Goal: Task Accomplishment & Management: Manage account settings

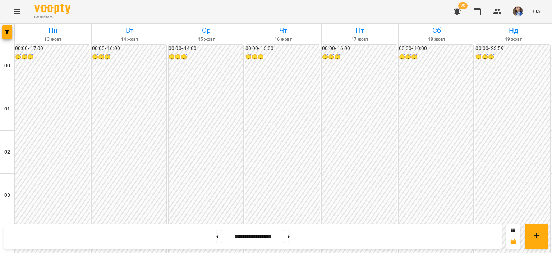
scroll to position [755, 0]
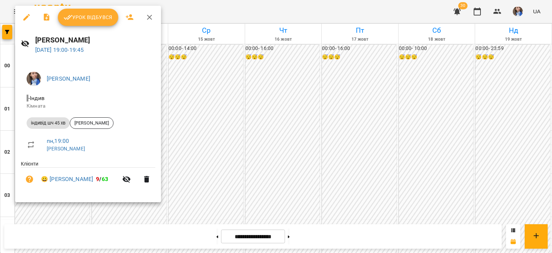
click at [87, 19] on span "Урок відбувся" at bounding box center [88, 17] width 49 height 9
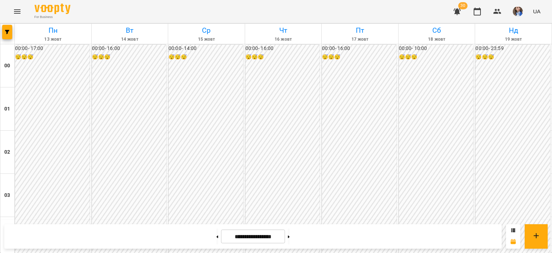
scroll to position [791, 0]
click at [330, 20] on div "For Business 30 UA" at bounding box center [276, 11] width 552 height 23
